Goal: Task Accomplishment & Management: Use online tool/utility

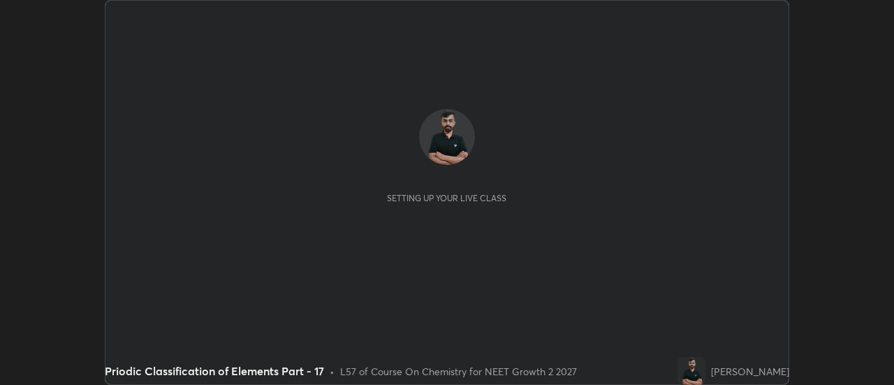
scroll to position [385, 893]
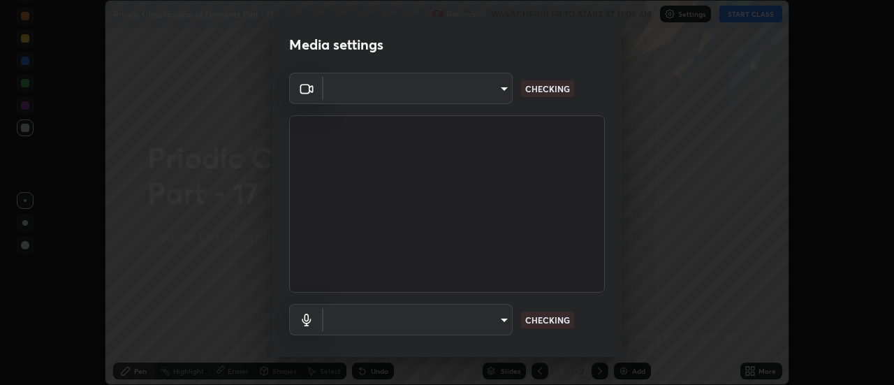
type input "4c72da43d9f8fe59a3f1c51c15ce5ef4700dc23536a29d5760a7834eb8cafeb2"
click at [470, 330] on body "Erase all Priodic Classification of Elements Part - 17 Recording WAS SCHEDULED …" at bounding box center [447, 192] width 894 height 385
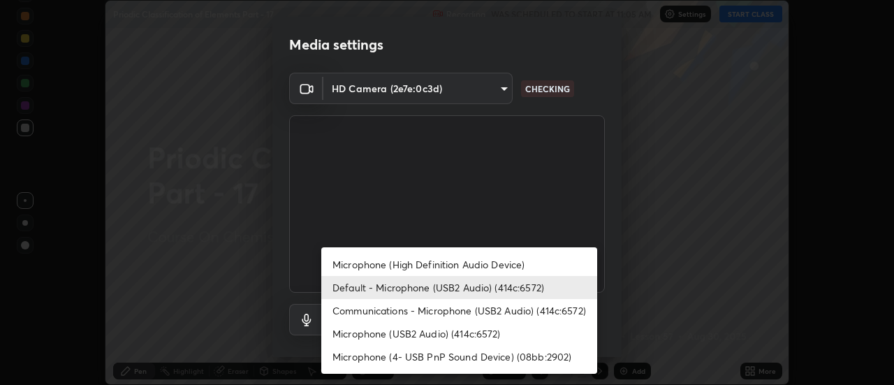
click at [444, 286] on li "Default - Microphone (USB2 Audio) (414c:6572)" at bounding box center [459, 287] width 276 height 23
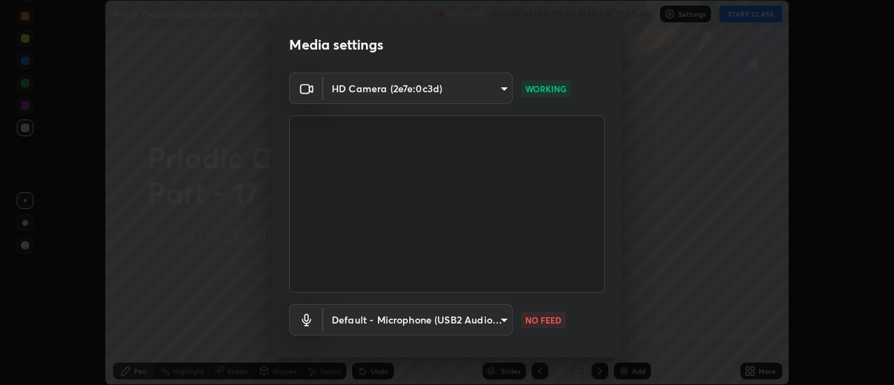
click at [374, 328] on body "Erase all Priodic Classification of Elements Part - 17 Recording WAS SCHEDULED …" at bounding box center [447, 192] width 894 height 385
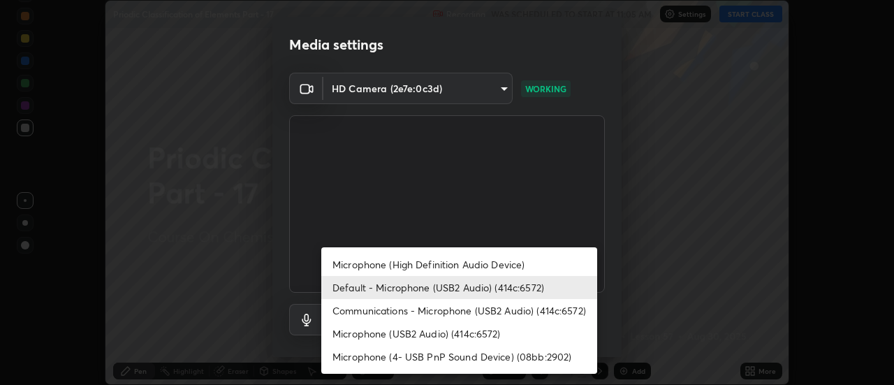
click at [358, 290] on li "Default - Microphone (USB2 Audio) (414c:6572)" at bounding box center [459, 287] width 276 height 23
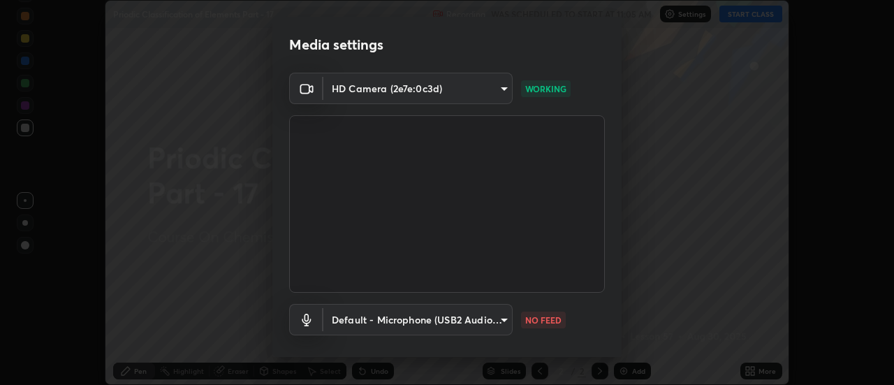
click at [346, 328] on body "Erase all Priodic Classification of Elements Part - 17 Recording WAS SCHEDULED …" at bounding box center [447, 192] width 894 height 385
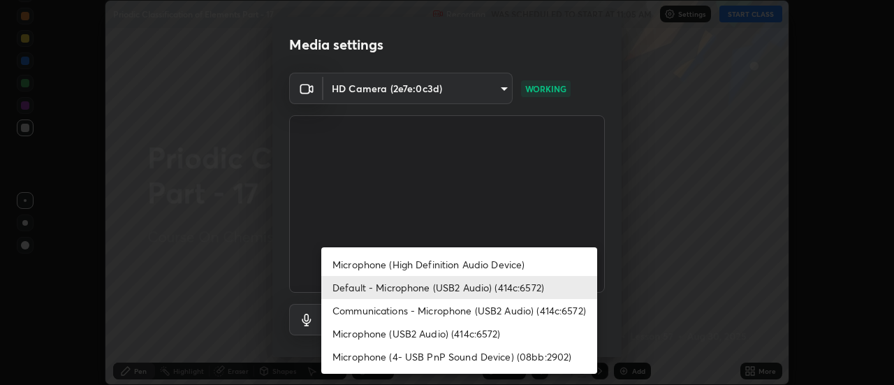
click at [350, 312] on li "Communications - Microphone (USB2 Audio) (414c:6572)" at bounding box center [459, 310] width 276 height 23
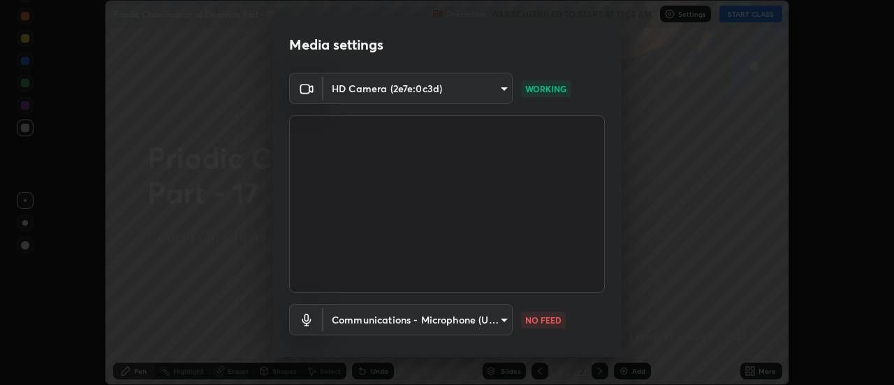
click at [346, 325] on body "Erase all Priodic Classification of Elements Part - 17 Recording WAS SCHEDULED …" at bounding box center [447, 192] width 894 height 385
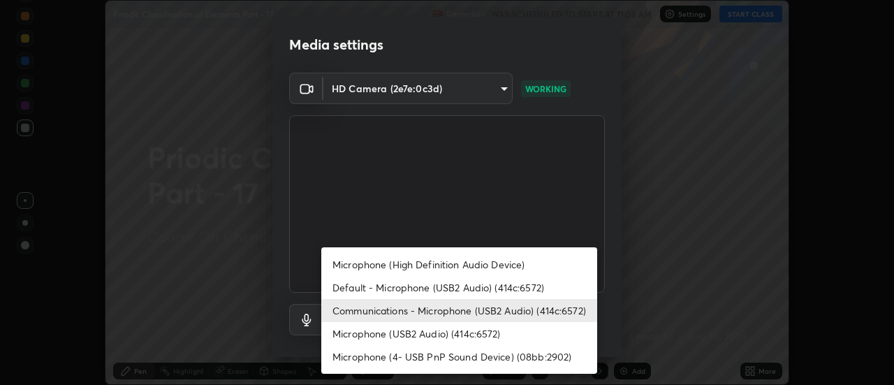
click at [351, 287] on li "Default - Microphone (USB2 Audio) (414c:6572)" at bounding box center [459, 287] width 276 height 23
type input "default"
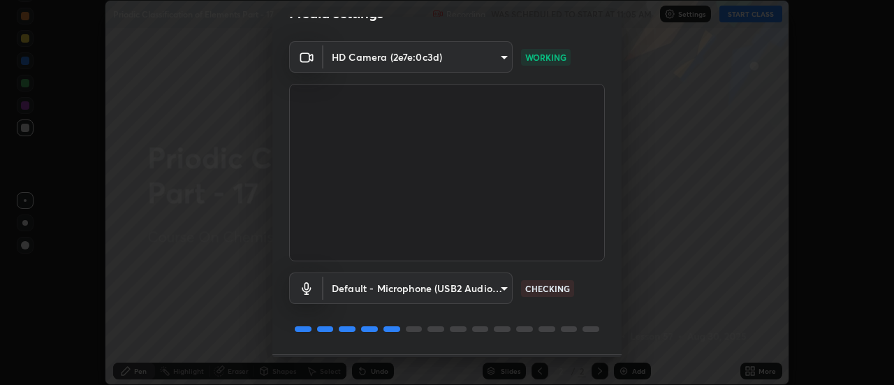
scroll to position [73, 0]
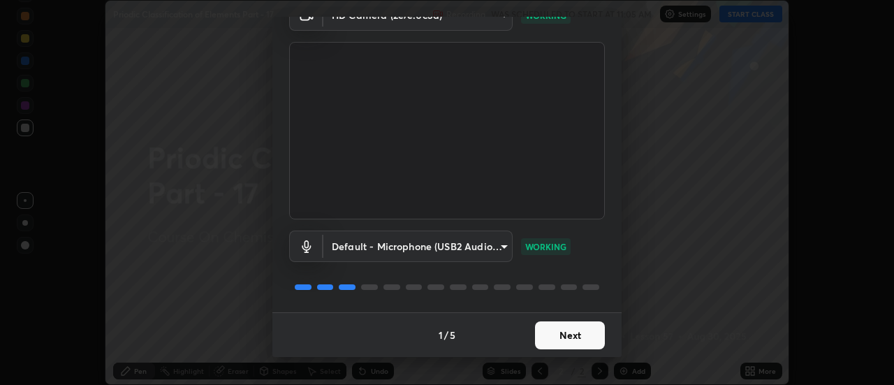
click at [541, 336] on button "Next" at bounding box center [570, 335] width 70 height 28
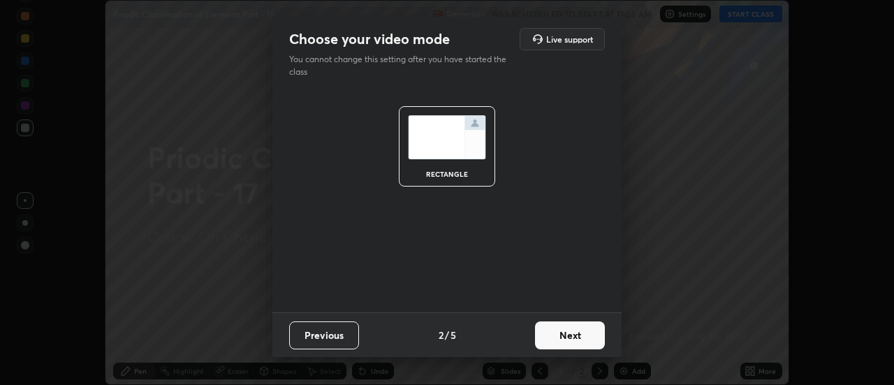
scroll to position [0, 0]
click at [556, 340] on button "Next" at bounding box center [570, 335] width 70 height 28
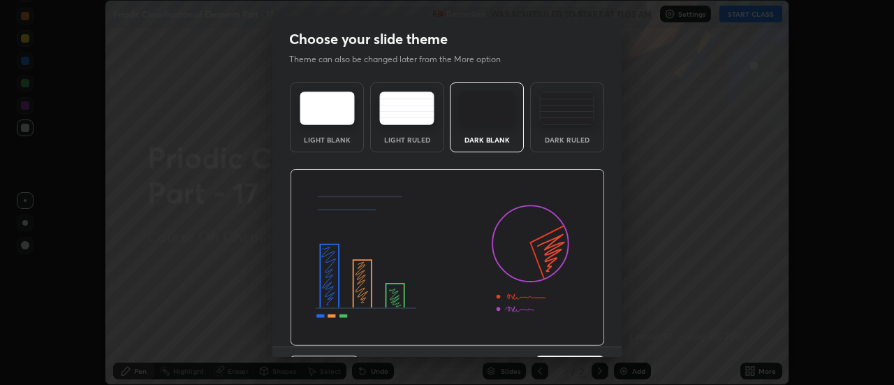
scroll to position [34, 0]
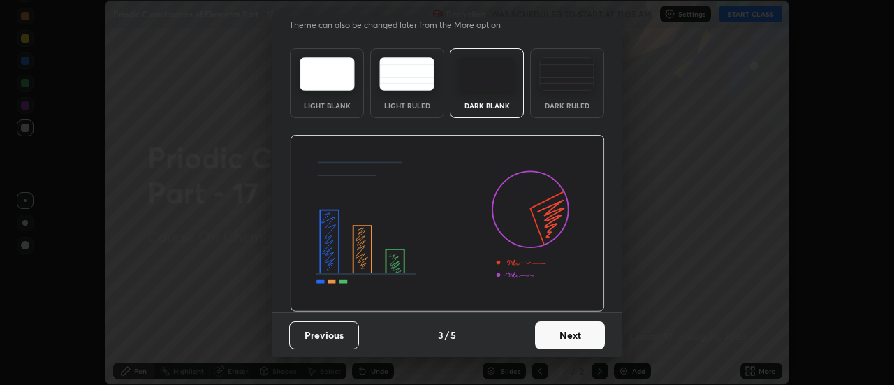
click at [548, 330] on button "Next" at bounding box center [570, 335] width 70 height 28
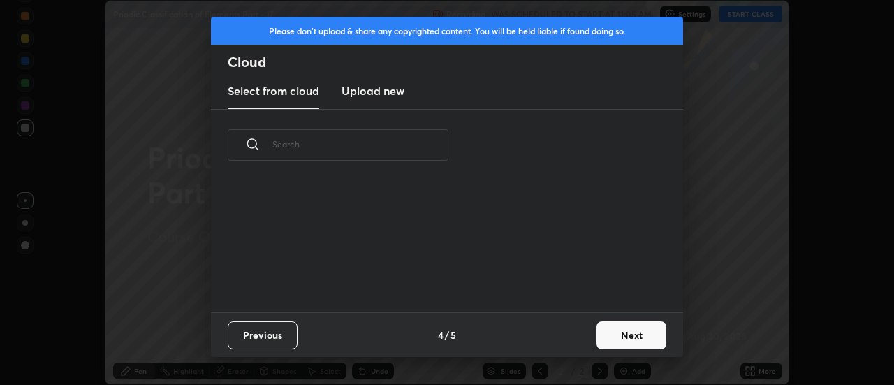
scroll to position [131, 448]
click at [617, 335] on button "Next" at bounding box center [632, 335] width 70 height 28
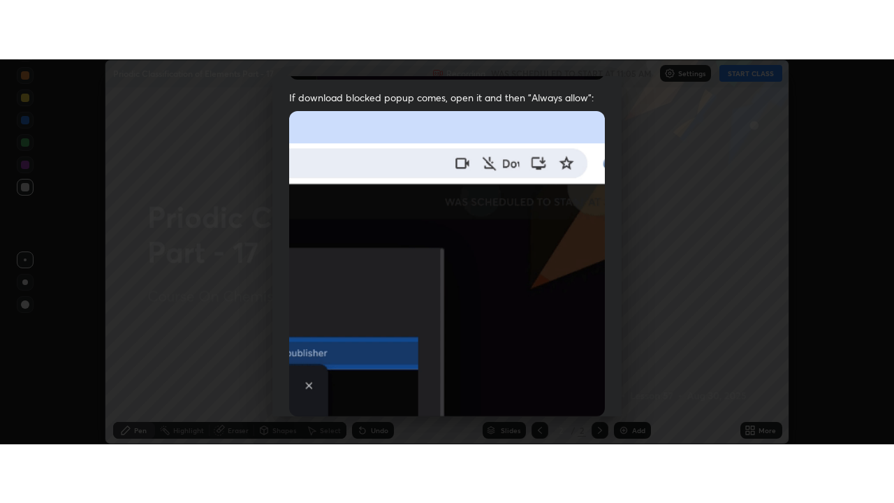
scroll to position [358, 0]
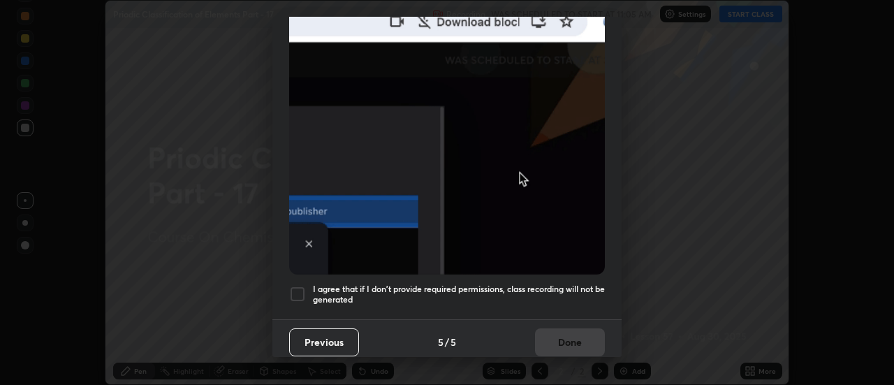
click at [291, 293] on div at bounding box center [297, 294] width 17 height 17
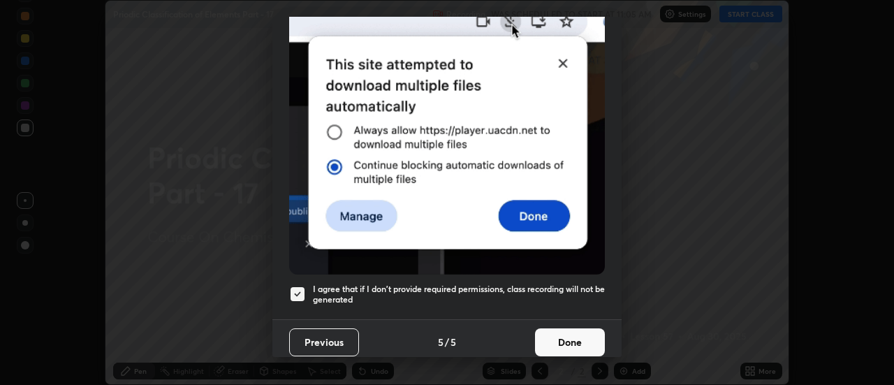
click at [565, 338] on button "Done" at bounding box center [570, 342] width 70 height 28
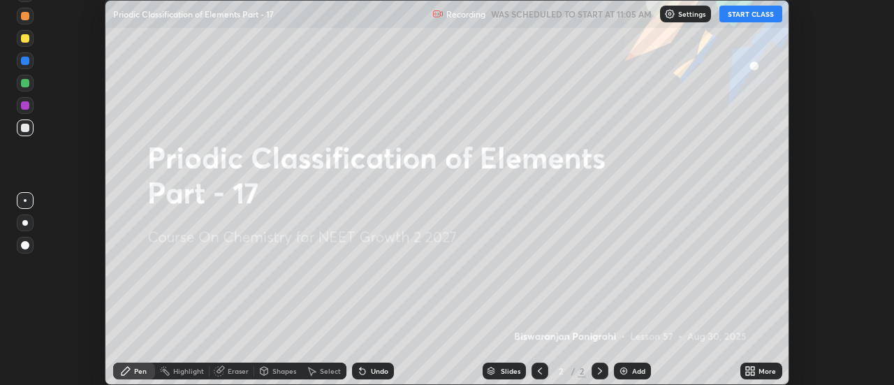
click at [748, 373] on icon at bounding box center [747, 373] width 3 height 3
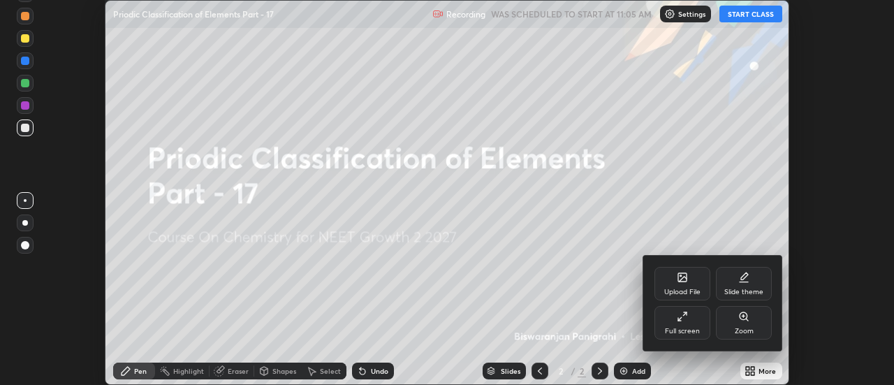
click at [695, 328] on div "Full screen" at bounding box center [682, 331] width 35 height 7
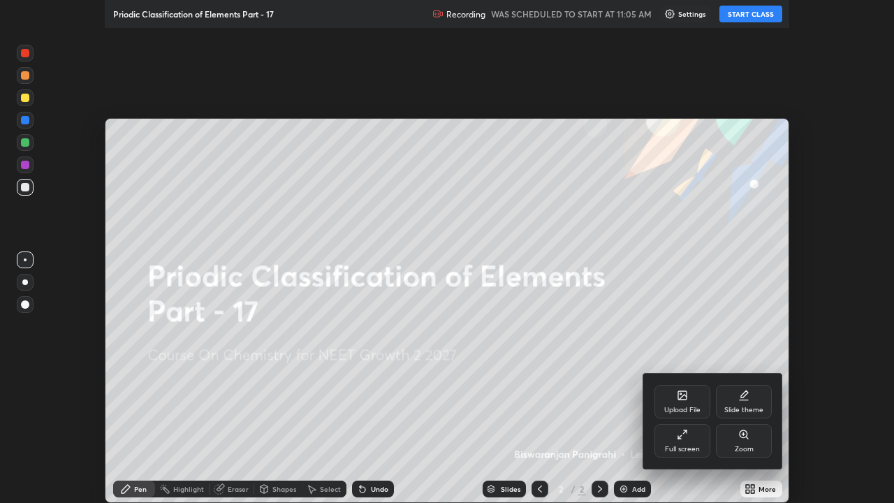
scroll to position [503, 894]
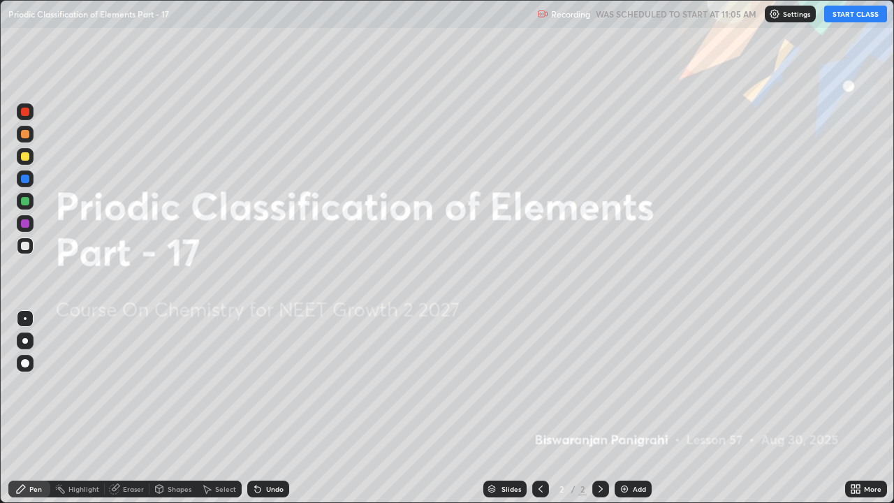
click at [634, 384] on div "Add" at bounding box center [639, 489] width 13 height 7
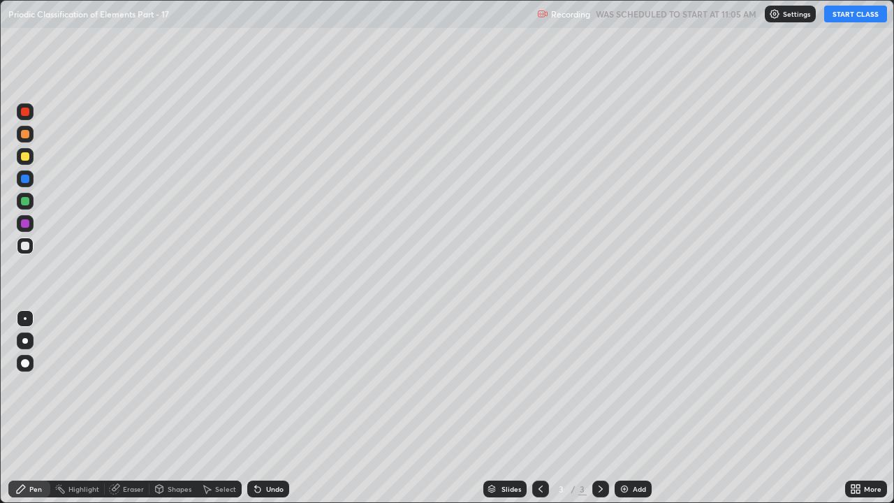
click at [856, 22] on button "START CLASS" at bounding box center [855, 14] width 63 height 17
click at [33, 157] on div at bounding box center [25, 156] width 17 height 17
click at [25, 247] on div at bounding box center [25, 246] width 8 height 8
click at [265, 384] on div "Undo" at bounding box center [268, 489] width 42 height 17
click at [266, 384] on div "Undo" at bounding box center [274, 489] width 17 height 7
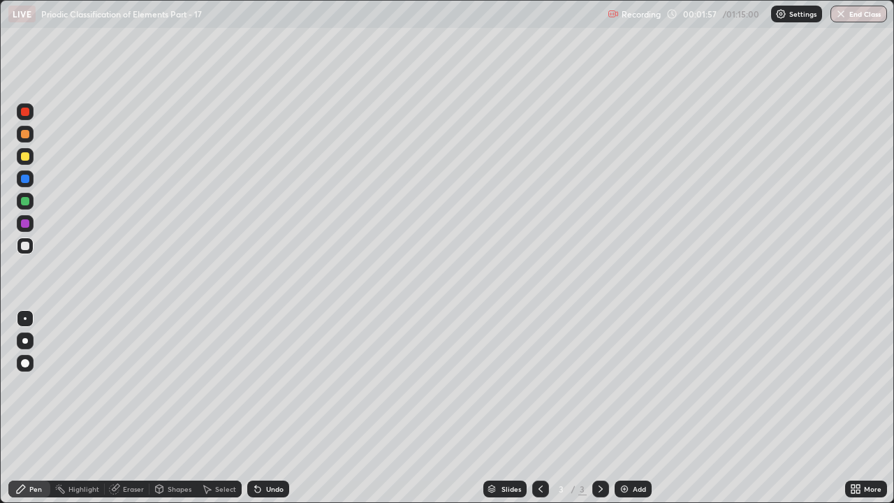
click at [266, 384] on div "Undo" at bounding box center [274, 489] width 17 height 7
click at [26, 203] on div at bounding box center [25, 201] width 8 height 8
click at [25, 247] on div at bounding box center [25, 246] width 8 height 8
click at [30, 135] on div at bounding box center [25, 134] width 17 height 17
click at [31, 250] on div at bounding box center [25, 246] width 17 height 17
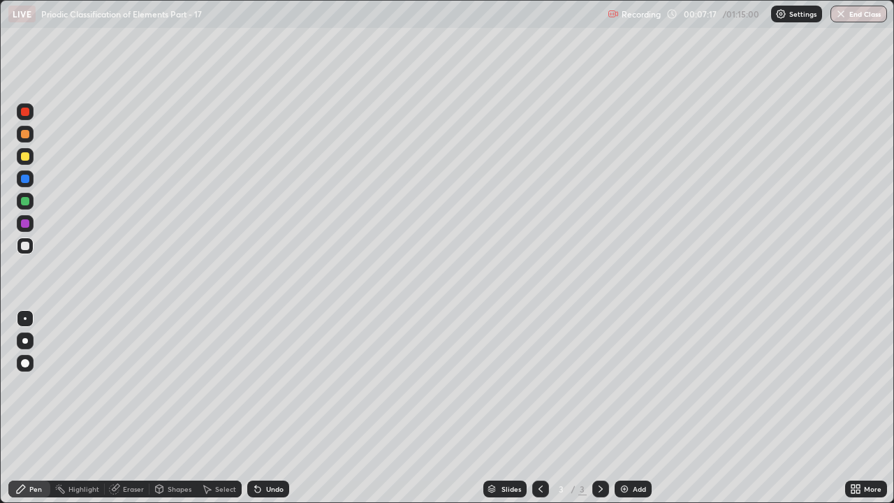
click at [280, 384] on div "Undo" at bounding box center [274, 489] width 17 height 7
click at [277, 384] on div "Undo" at bounding box center [274, 489] width 17 height 7
click at [275, 384] on div "Undo" at bounding box center [274, 489] width 17 height 7
click at [276, 384] on div "Undo" at bounding box center [268, 489] width 42 height 17
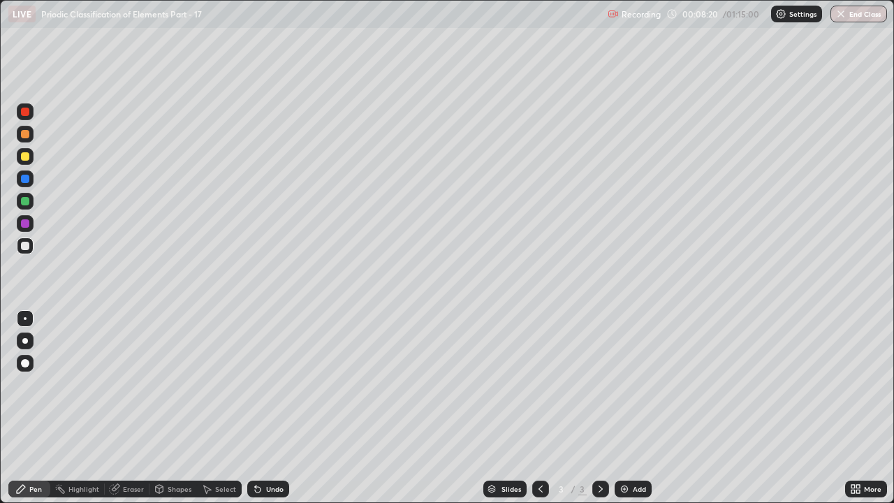
click at [277, 384] on div "Undo" at bounding box center [268, 489] width 42 height 17
click at [273, 384] on div "Undo" at bounding box center [274, 489] width 17 height 7
click at [622, 384] on img at bounding box center [624, 488] width 11 height 11
click at [29, 132] on div at bounding box center [25, 134] width 8 height 8
click at [28, 162] on div at bounding box center [25, 156] width 17 height 17
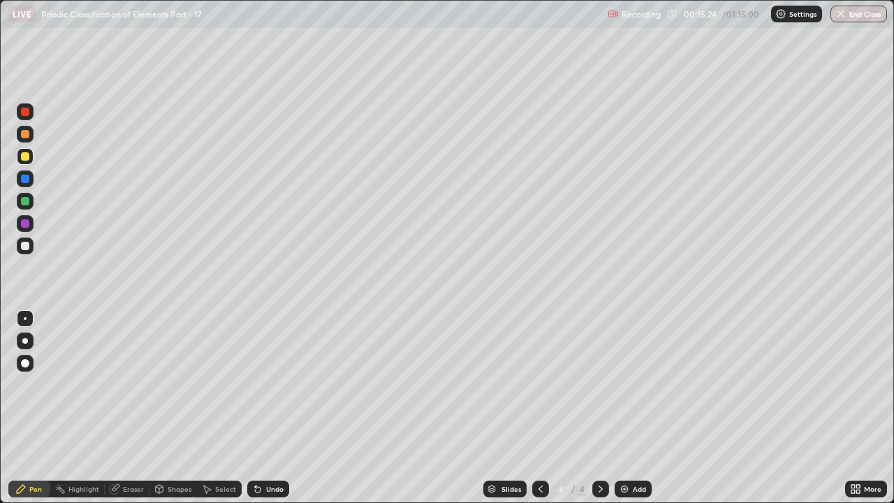
click at [27, 247] on div at bounding box center [25, 246] width 8 height 8
click at [26, 203] on div at bounding box center [25, 201] width 8 height 8
click at [25, 157] on div at bounding box center [25, 156] width 8 height 8
click at [25, 247] on div at bounding box center [25, 246] width 8 height 8
click at [129, 384] on div "Eraser" at bounding box center [133, 489] width 21 height 7
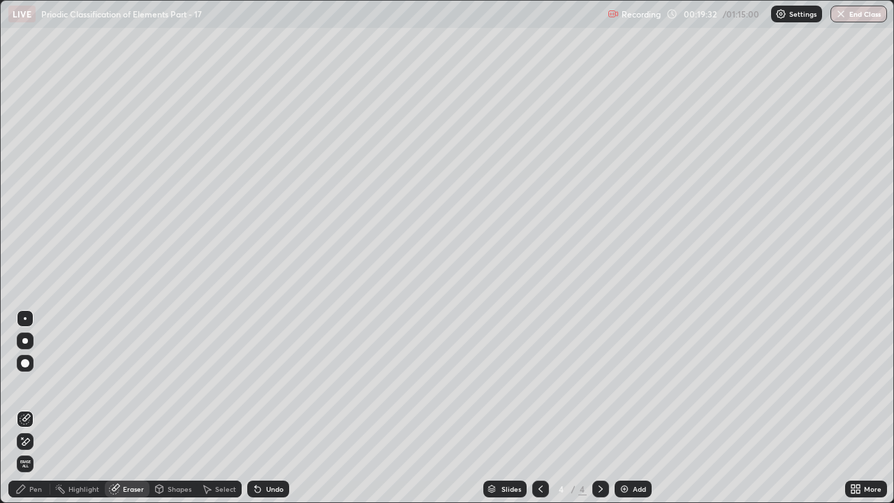
click at [26, 384] on icon at bounding box center [25, 442] width 11 height 12
click at [34, 384] on div "Pen" at bounding box center [35, 489] width 13 height 7
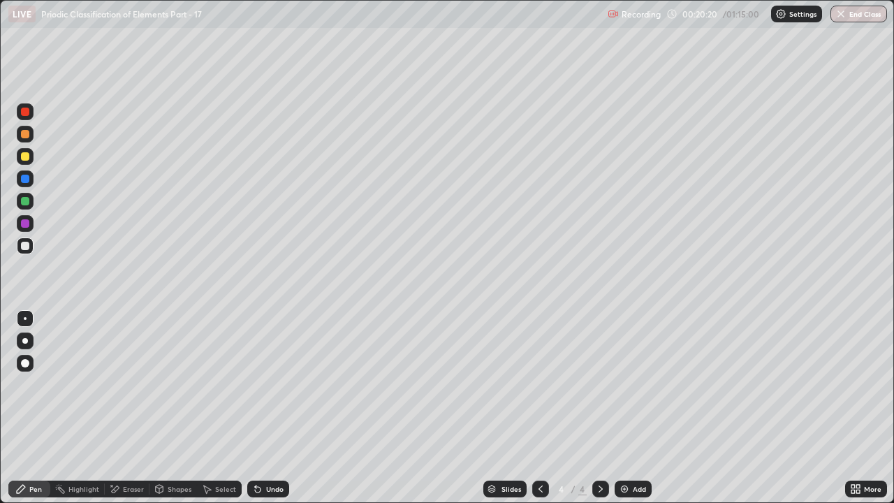
click at [25, 157] on div at bounding box center [25, 156] width 8 height 8
click at [136, 384] on div "Eraser" at bounding box center [133, 489] width 21 height 7
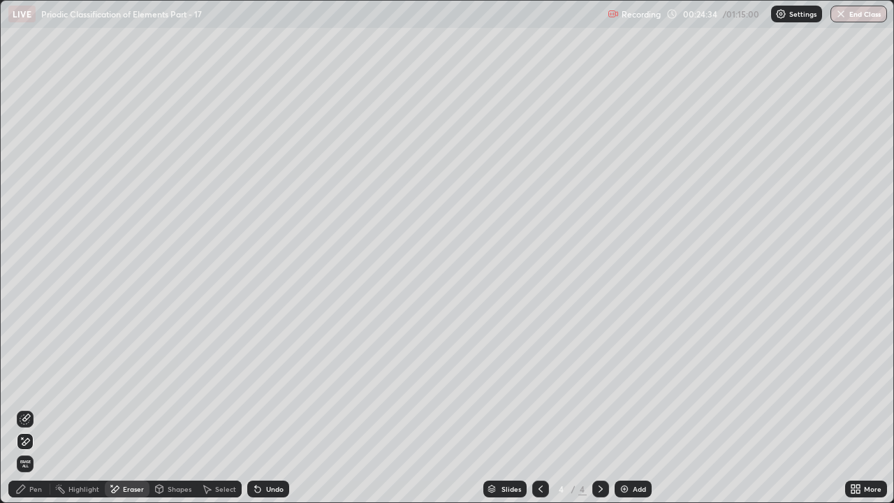
click at [38, 384] on div "Pen" at bounding box center [35, 489] width 13 height 7
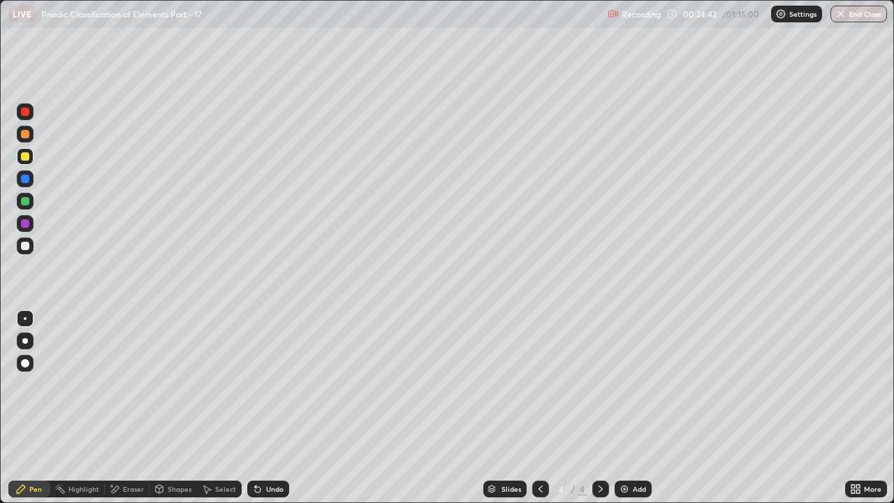
click at [26, 246] on div at bounding box center [25, 246] width 8 height 8
click at [275, 384] on div "Undo" at bounding box center [274, 489] width 17 height 7
click at [272, 384] on div "Undo" at bounding box center [274, 489] width 17 height 7
click at [282, 384] on div "Undo" at bounding box center [268, 489] width 42 height 17
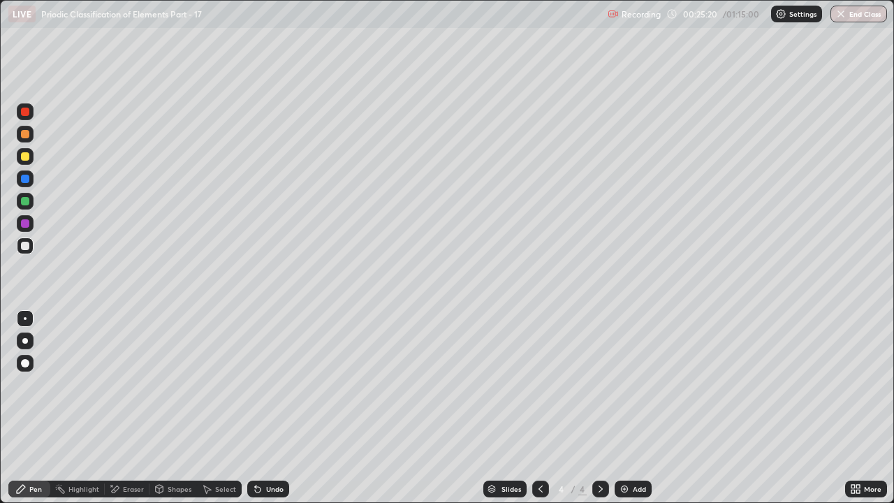
click at [282, 384] on div "Undo" at bounding box center [268, 489] width 42 height 17
click at [286, 384] on div "Undo" at bounding box center [268, 489] width 42 height 17
click at [278, 384] on div "Undo" at bounding box center [274, 489] width 17 height 7
click at [122, 384] on div "Eraser" at bounding box center [127, 489] width 45 height 17
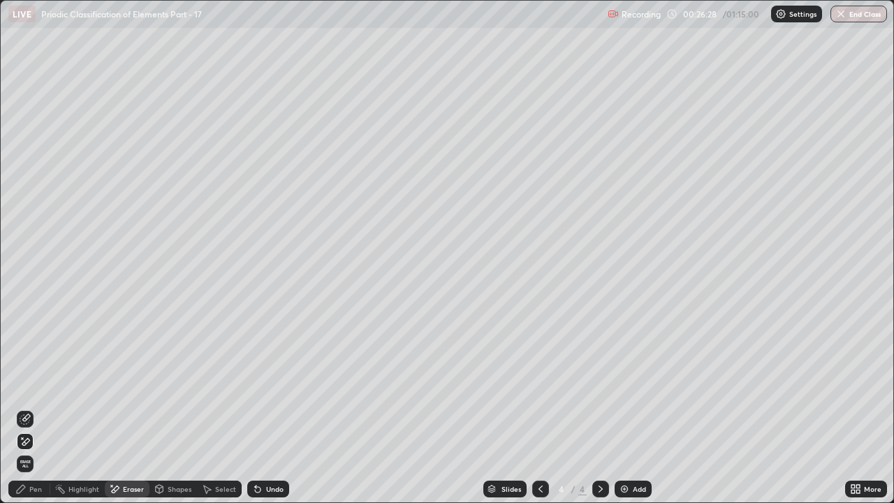
click at [32, 384] on div at bounding box center [25, 419] width 17 height 17
click at [42, 384] on div "Pen" at bounding box center [29, 489] width 42 height 17
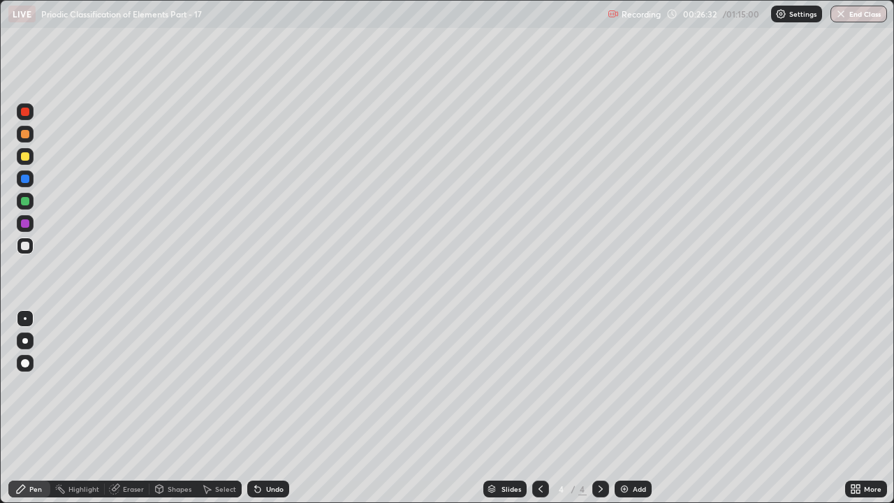
click at [31, 159] on div at bounding box center [25, 156] width 17 height 17
click at [125, 384] on div "Eraser" at bounding box center [133, 489] width 21 height 7
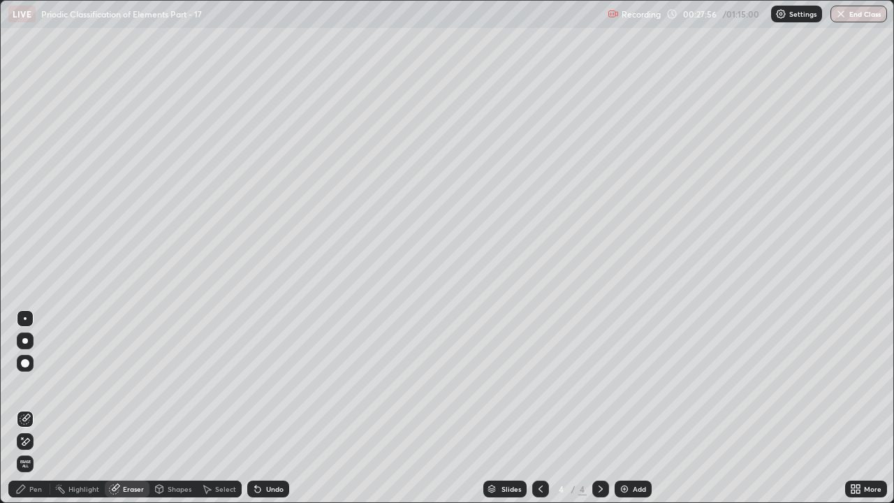
click at [40, 384] on div "Pen" at bounding box center [35, 489] width 13 height 7
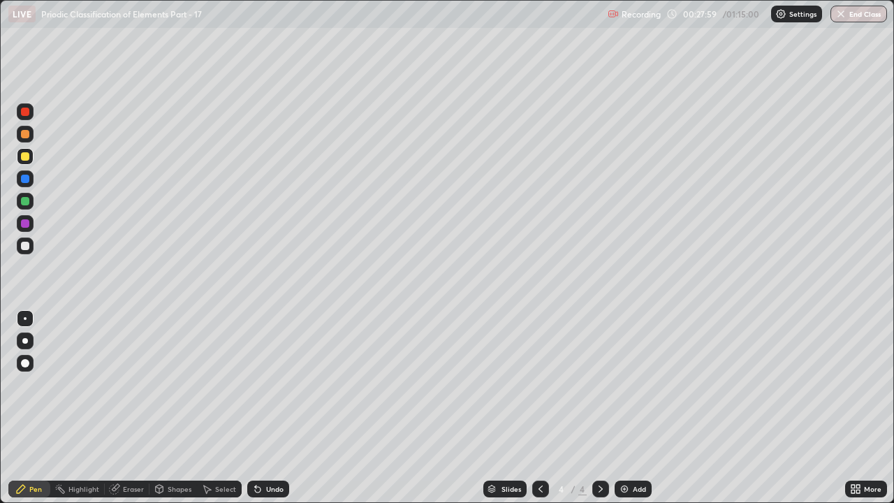
click at [25, 135] on div at bounding box center [25, 134] width 8 height 8
click at [25, 247] on div at bounding box center [25, 246] width 8 height 8
click at [28, 160] on div at bounding box center [25, 156] width 8 height 8
click at [620, 384] on img at bounding box center [624, 488] width 11 height 11
click at [25, 135] on div at bounding box center [25, 134] width 8 height 8
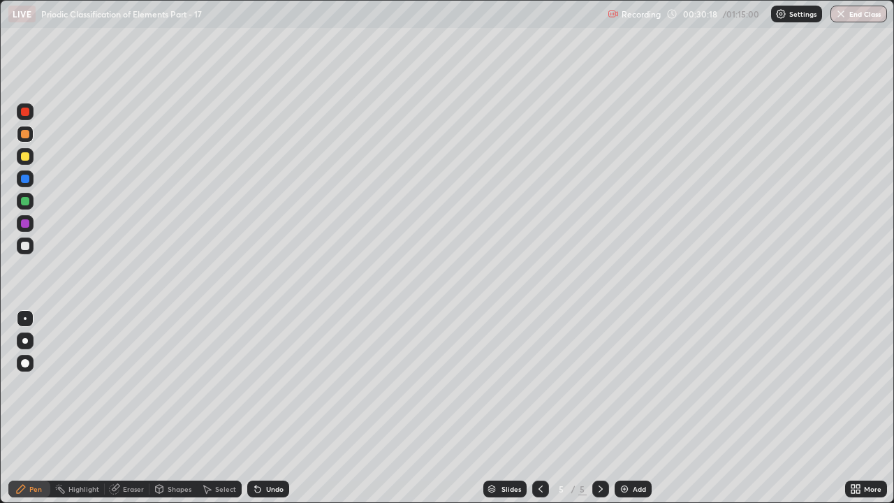
click at [28, 159] on div at bounding box center [25, 156] width 8 height 8
click at [30, 254] on div at bounding box center [25, 246] width 17 height 17
click at [541, 384] on icon at bounding box center [540, 488] width 11 height 11
click at [604, 384] on icon at bounding box center [600, 488] width 11 height 11
click at [541, 384] on div at bounding box center [540, 489] width 17 height 17
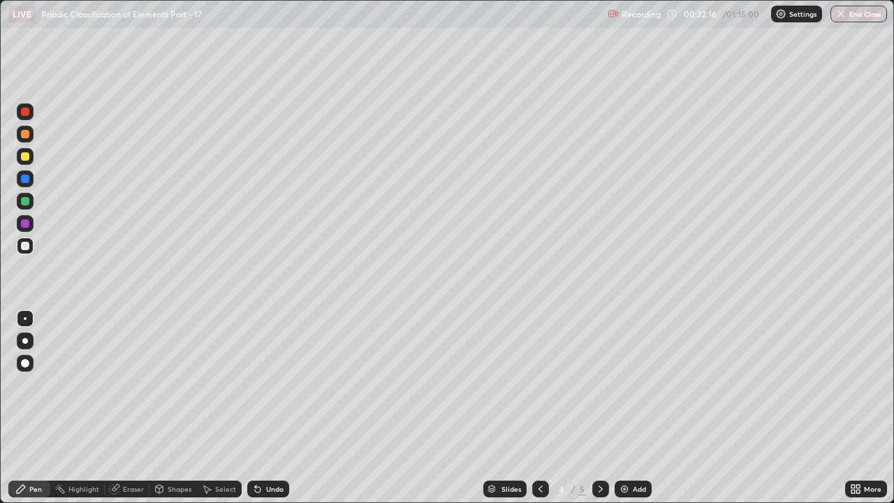
click at [539, 384] on icon at bounding box center [540, 488] width 11 height 11
click at [599, 384] on icon at bounding box center [601, 489] width 4 height 7
click at [623, 384] on img at bounding box center [624, 488] width 11 height 11
click at [538, 384] on icon at bounding box center [540, 488] width 11 height 11
click at [598, 384] on icon at bounding box center [600, 488] width 11 height 11
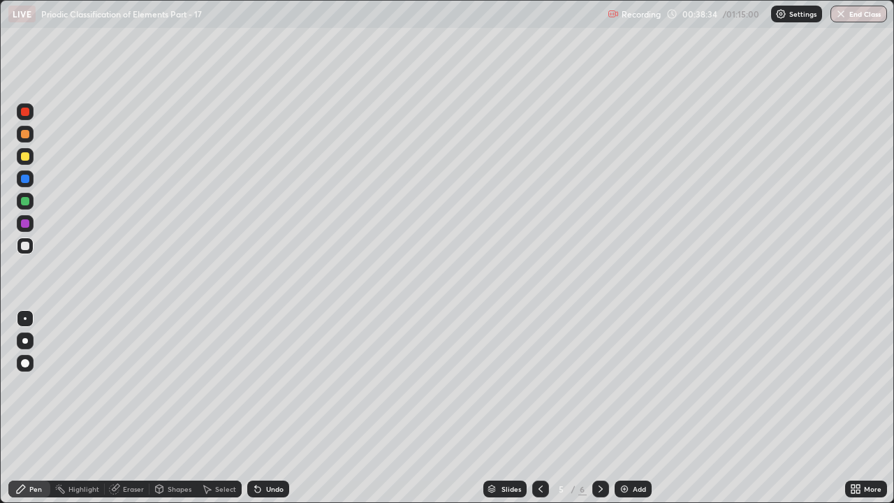
click at [599, 384] on icon at bounding box center [600, 488] width 11 height 11
click at [281, 384] on div "Undo" at bounding box center [274, 489] width 17 height 7
click at [270, 384] on div "Undo" at bounding box center [274, 489] width 17 height 7
click at [138, 384] on div "Eraser" at bounding box center [133, 489] width 21 height 7
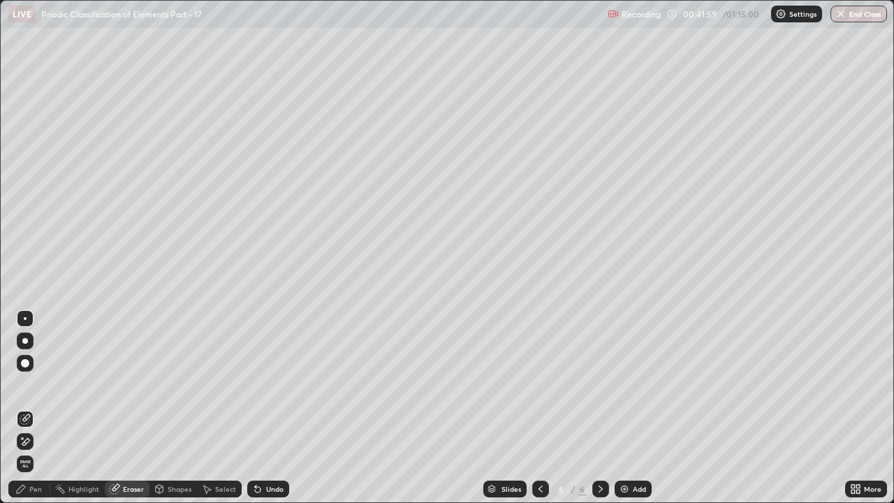
click at [27, 384] on icon at bounding box center [25, 442] width 11 height 12
click at [622, 384] on img at bounding box center [624, 488] width 11 height 11
click at [35, 384] on div "Pen" at bounding box center [35, 489] width 13 height 7
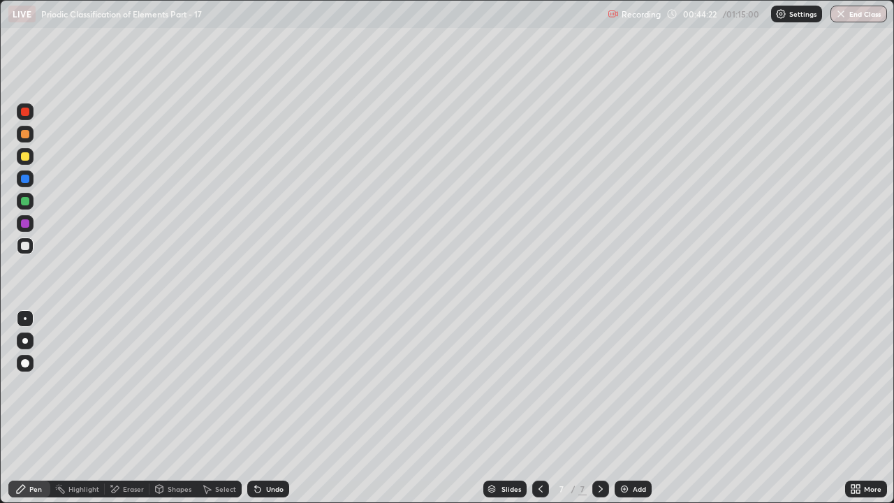
click at [29, 161] on div at bounding box center [25, 156] width 17 height 17
click at [27, 251] on div at bounding box center [25, 246] width 17 height 17
click at [25, 207] on div at bounding box center [25, 201] width 17 height 17
click at [27, 159] on div at bounding box center [25, 156] width 8 height 8
click at [26, 246] on div at bounding box center [25, 246] width 8 height 8
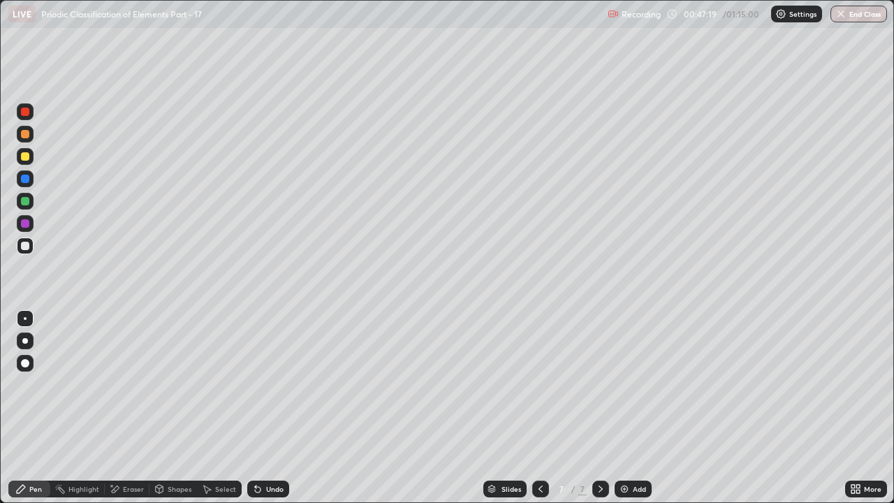
click at [29, 160] on div at bounding box center [25, 156] width 17 height 17
click at [24, 200] on div at bounding box center [25, 201] width 8 height 8
click at [31, 245] on div at bounding box center [25, 246] width 17 height 17
click at [29, 159] on div at bounding box center [25, 156] width 17 height 17
click at [30, 136] on div at bounding box center [25, 134] width 17 height 17
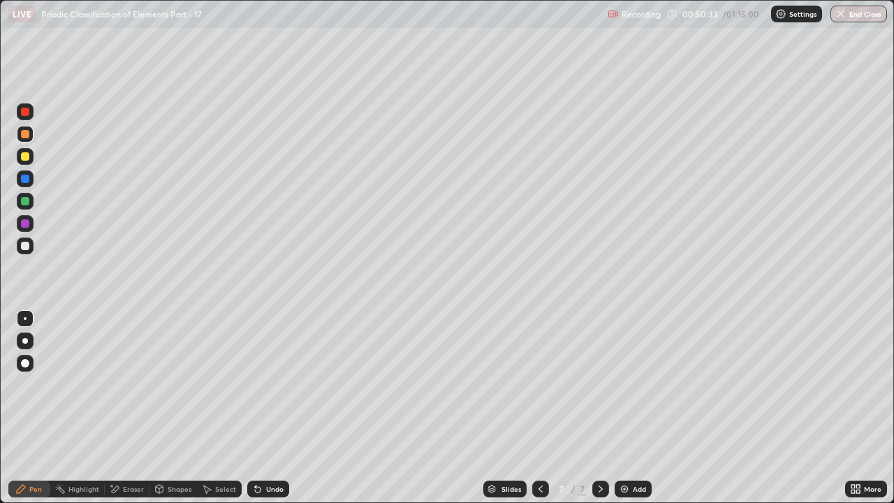
click at [138, 384] on div "Eraser" at bounding box center [133, 489] width 21 height 7
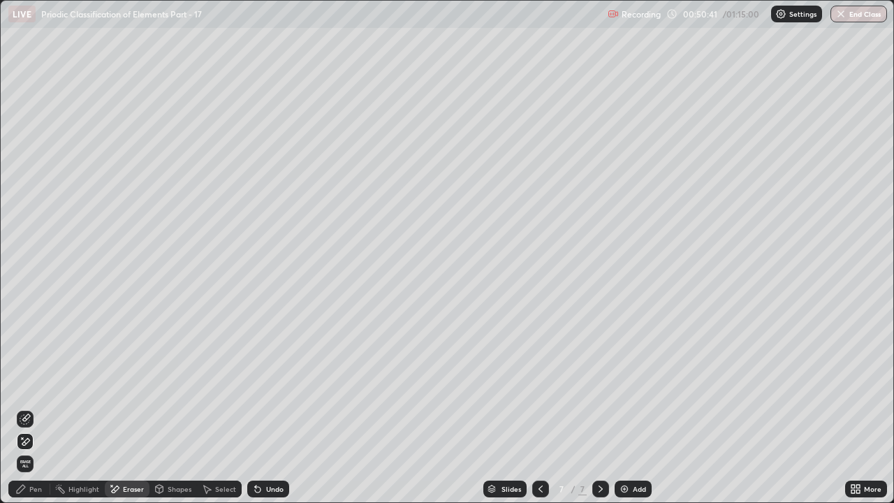
click at [38, 384] on div "Pen" at bounding box center [35, 489] width 13 height 7
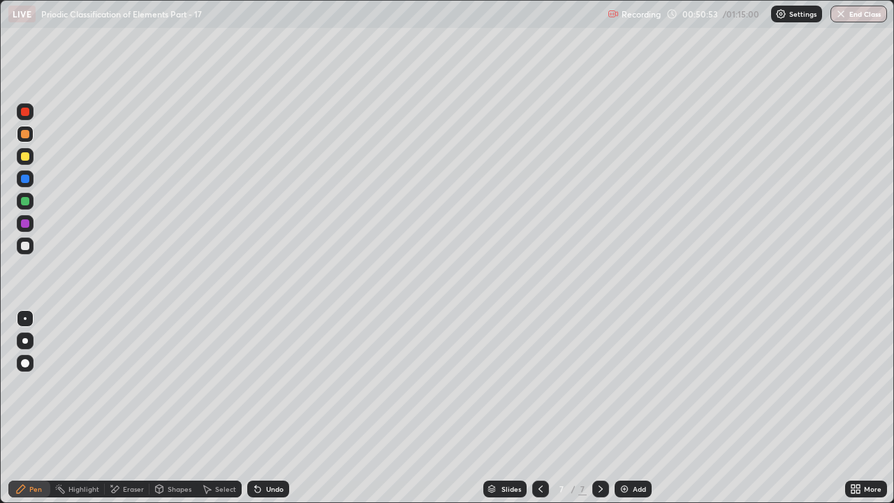
click at [282, 384] on div "Undo" at bounding box center [268, 489] width 42 height 17
click at [25, 247] on div at bounding box center [25, 246] width 8 height 8
click at [268, 384] on div "Undo" at bounding box center [268, 489] width 42 height 17
click at [263, 384] on div "Undo" at bounding box center [268, 489] width 42 height 17
click at [261, 384] on div "Undo" at bounding box center [268, 489] width 42 height 17
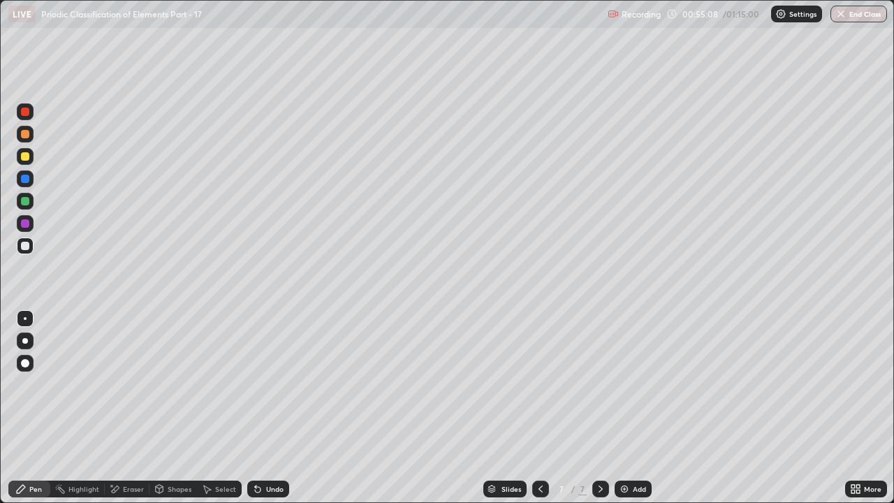
click at [25, 158] on div at bounding box center [25, 156] width 8 height 8
click at [268, 384] on div "Undo" at bounding box center [274, 489] width 17 height 7
click at [272, 384] on div "Undo" at bounding box center [274, 489] width 17 height 7
click at [132, 384] on div "Eraser" at bounding box center [133, 489] width 21 height 7
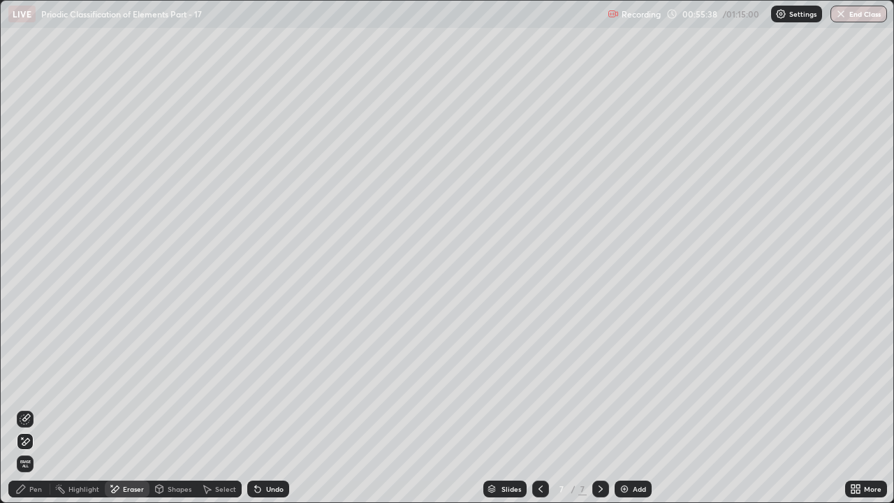
click at [42, 384] on div "Pen" at bounding box center [29, 489] width 42 height 17
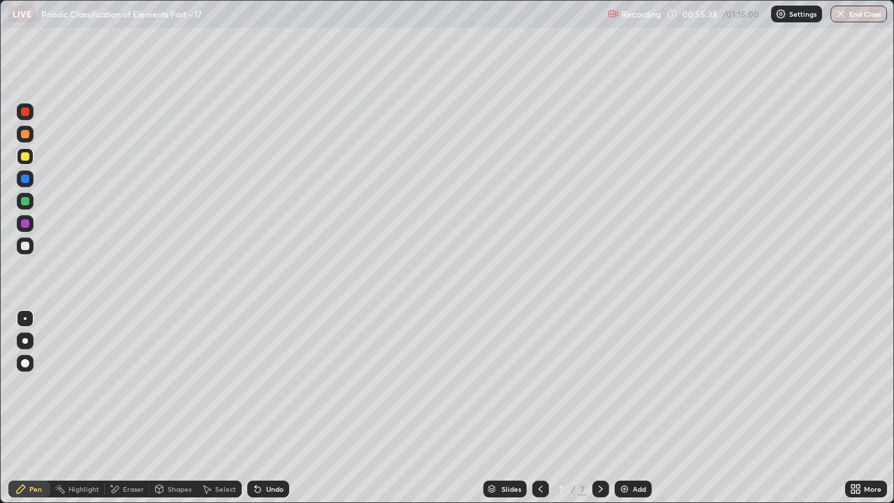
click at [37, 384] on div "Pen" at bounding box center [35, 489] width 13 height 7
click at [33, 247] on div at bounding box center [25, 246] width 17 height 17
click at [743, 384] on div "Slides 7 / 7 Add" at bounding box center [567, 489] width 556 height 28
click at [747, 384] on div "Slides 7 / 7 Add" at bounding box center [567, 489] width 556 height 28
click at [765, 384] on div "Slides 7 / 7 Add" at bounding box center [567, 489] width 556 height 28
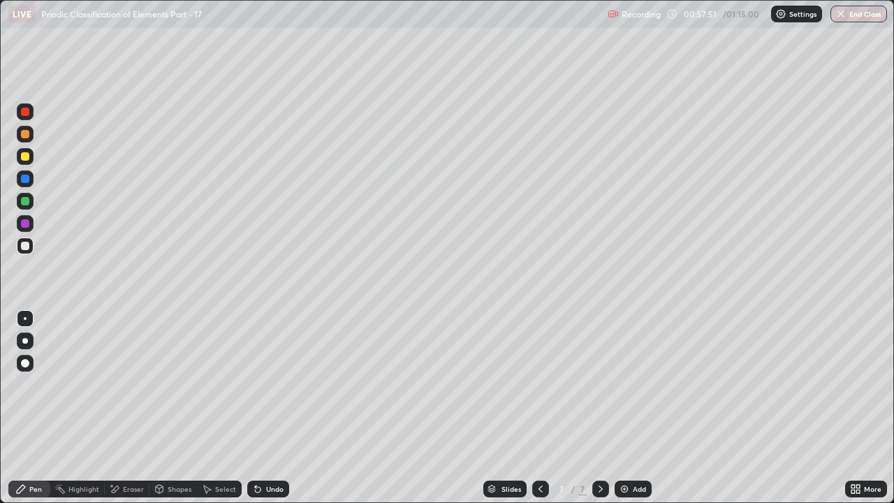
click at [23, 247] on div at bounding box center [25, 246] width 8 height 8
click at [25, 158] on div at bounding box center [25, 156] width 8 height 8
click at [32, 137] on div at bounding box center [25, 134] width 17 height 17
click at [627, 384] on img at bounding box center [624, 488] width 11 height 11
click at [26, 156] on div at bounding box center [25, 156] width 8 height 8
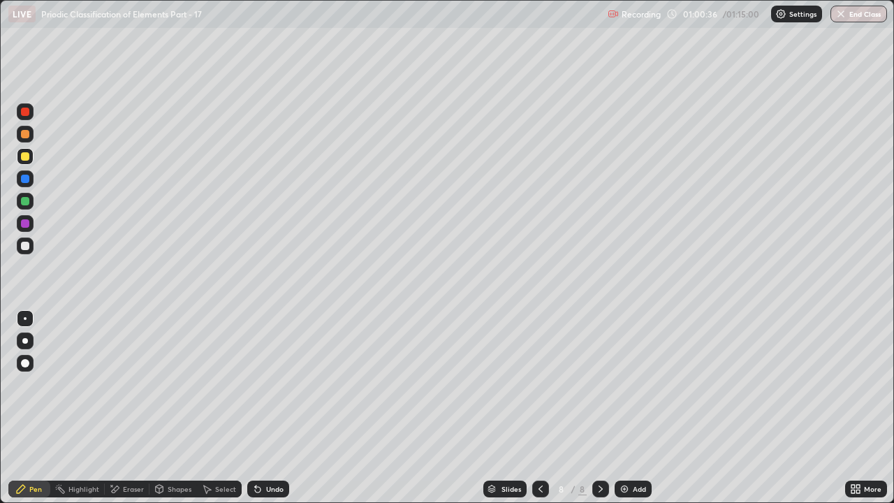
click at [26, 245] on div at bounding box center [25, 246] width 8 height 8
click at [25, 156] on div at bounding box center [25, 156] width 8 height 8
click at [27, 137] on div at bounding box center [25, 134] width 8 height 8
click at [25, 247] on div at bounding box center [25, 246] width 8 height 8
click at [26, 156] on div at bounding box center [25, 156] width 8 height 8
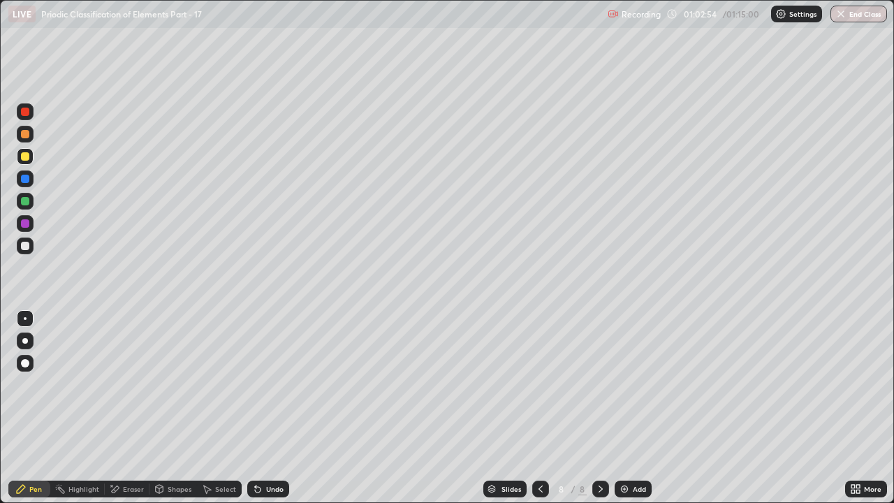
click at [31, 250] on div at bounding box center [25, 246] width 17 height 17
click at [28, 157] on div at bounding box center [25, 156] width 8 height 8
click at [27, 247] on div at bounding box center [25, 246] width 8 height 8
click at [26, 205] on div at bounding box center [25, 201] width 8 height 8
click at [19, 245] on div at bounding box center [25, 246] width 17 height 17
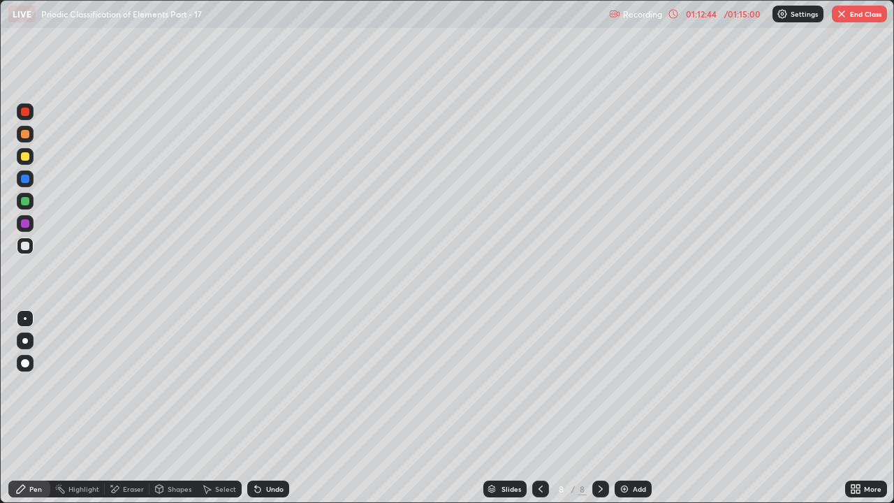
click at [751, 15] on div "/ 01:15:00" at bounding box center [742, 14] width 43 height 8
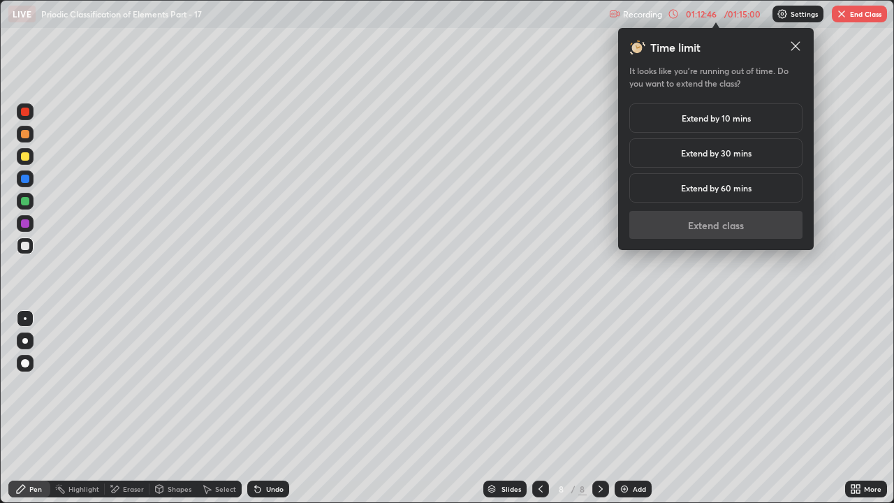
click at [792, 45] on icon at bounding box center [796, 46] width 14 height 14
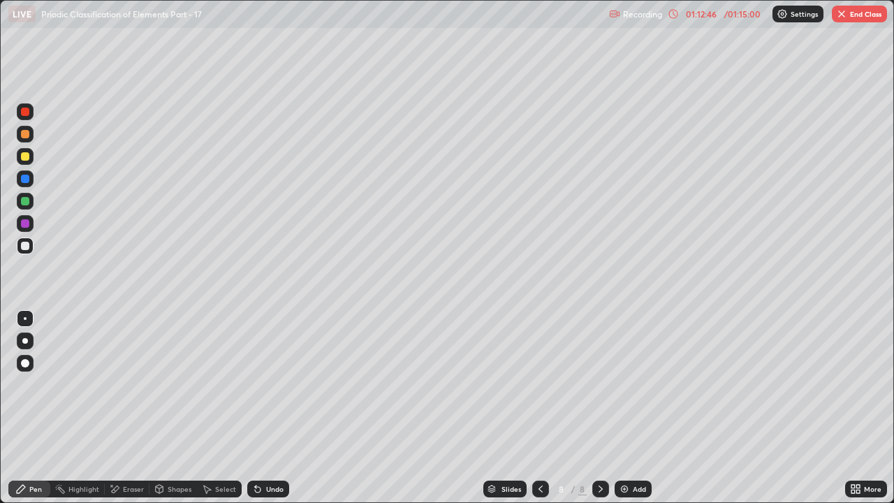
click at [849, 17] on button "End Class" at bounding box center [859, 14] width 55 height 17
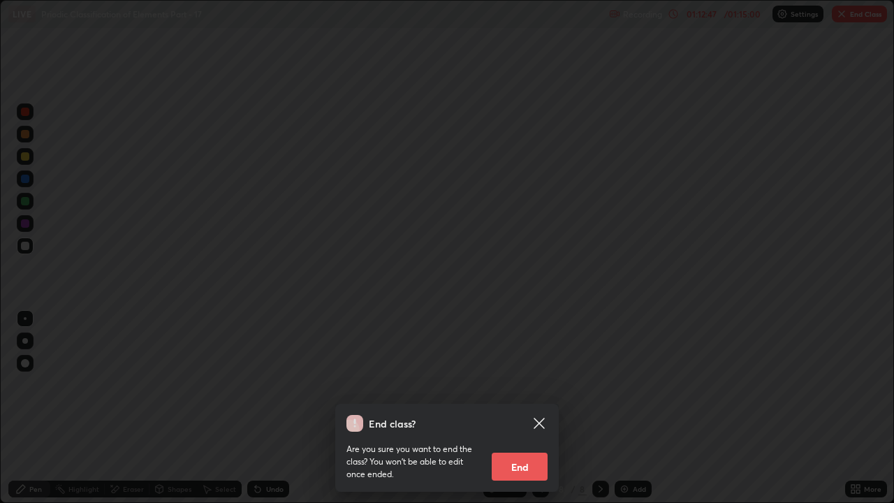
click at [536, 384] on button "End" at bounding box center [520, 467] width 56 height 28
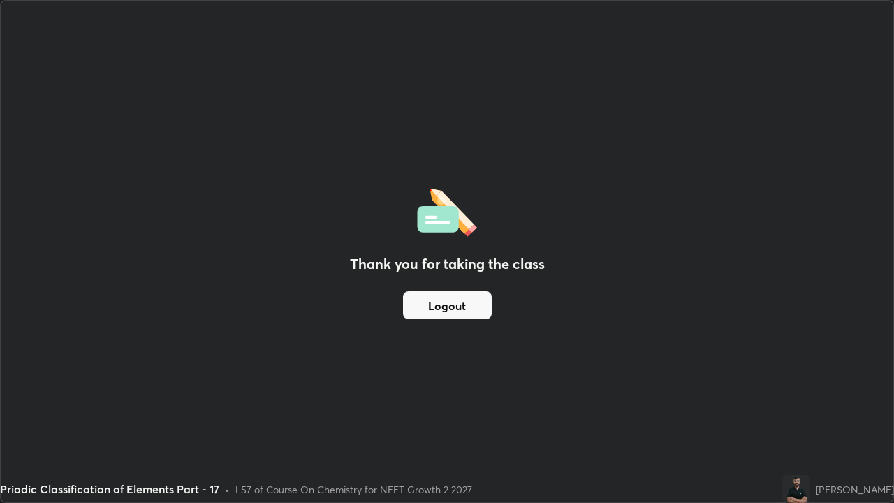
click at [469, 309] on button "Logout" at bounding box center [447, 305] width 89 height 28
click at [463, 309] on button "Logout" at bounding box center [447, 305] width 89 height 28
